Goal: Task Accomplishment & Management: Manage account settings

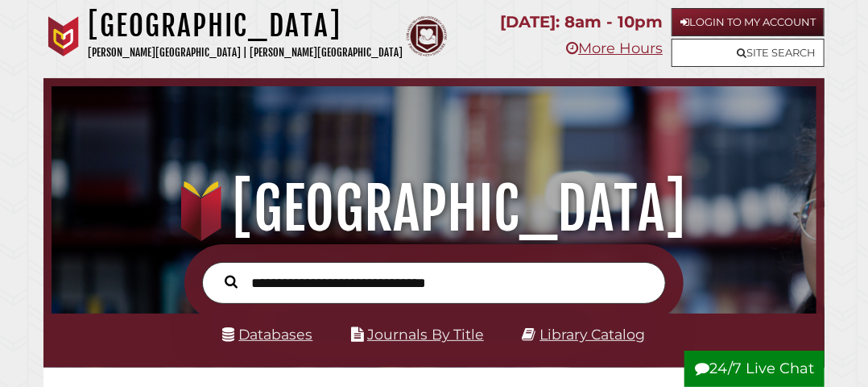
scroll to position [252, 757]
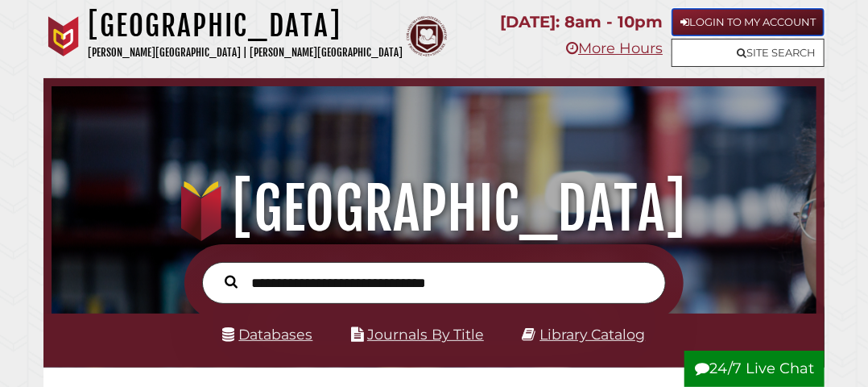
click at [778, 14] on link "Login to My Account" at bounding box center [748, 22] width 153 height 28
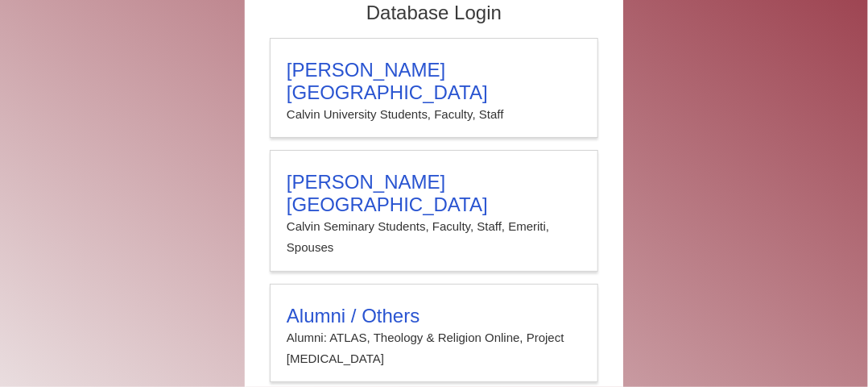
scroll to position [151, 0]
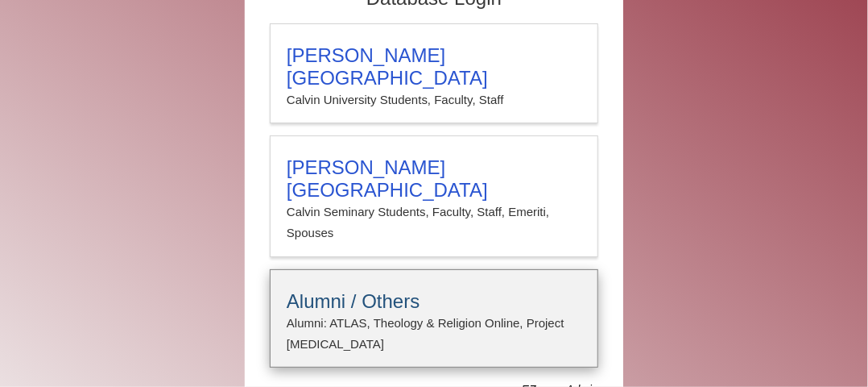
click at [477, 312] on p "Alumni: ATLAS, Theology & Religion Online, Project Muse" at bounding box center [434, 333] width 295 height 43
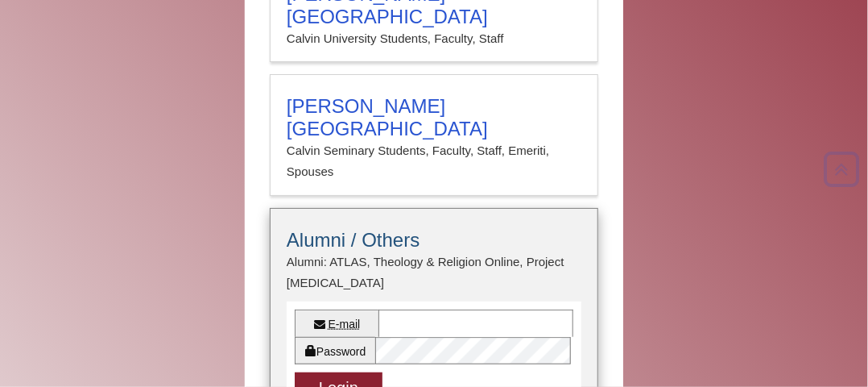
scroll to position [215, 0]
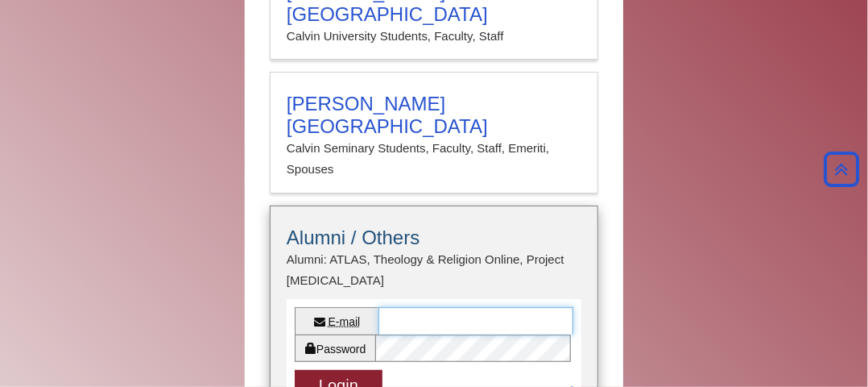
click at [444, 307] on input "E-mail" at bounding box center [476, 320] width 195 height 27
type input "**********"
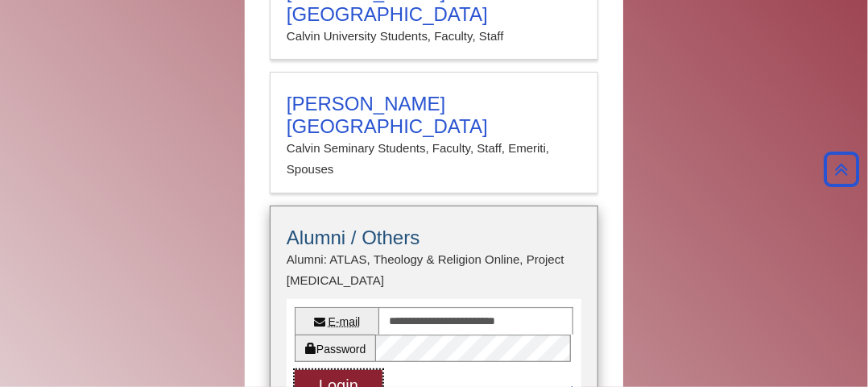
click at [345, 370] on button "Login" at bounding box center [339, 385] width 88 height 31
